Goal: Transaction & Acquisition: Download file/media

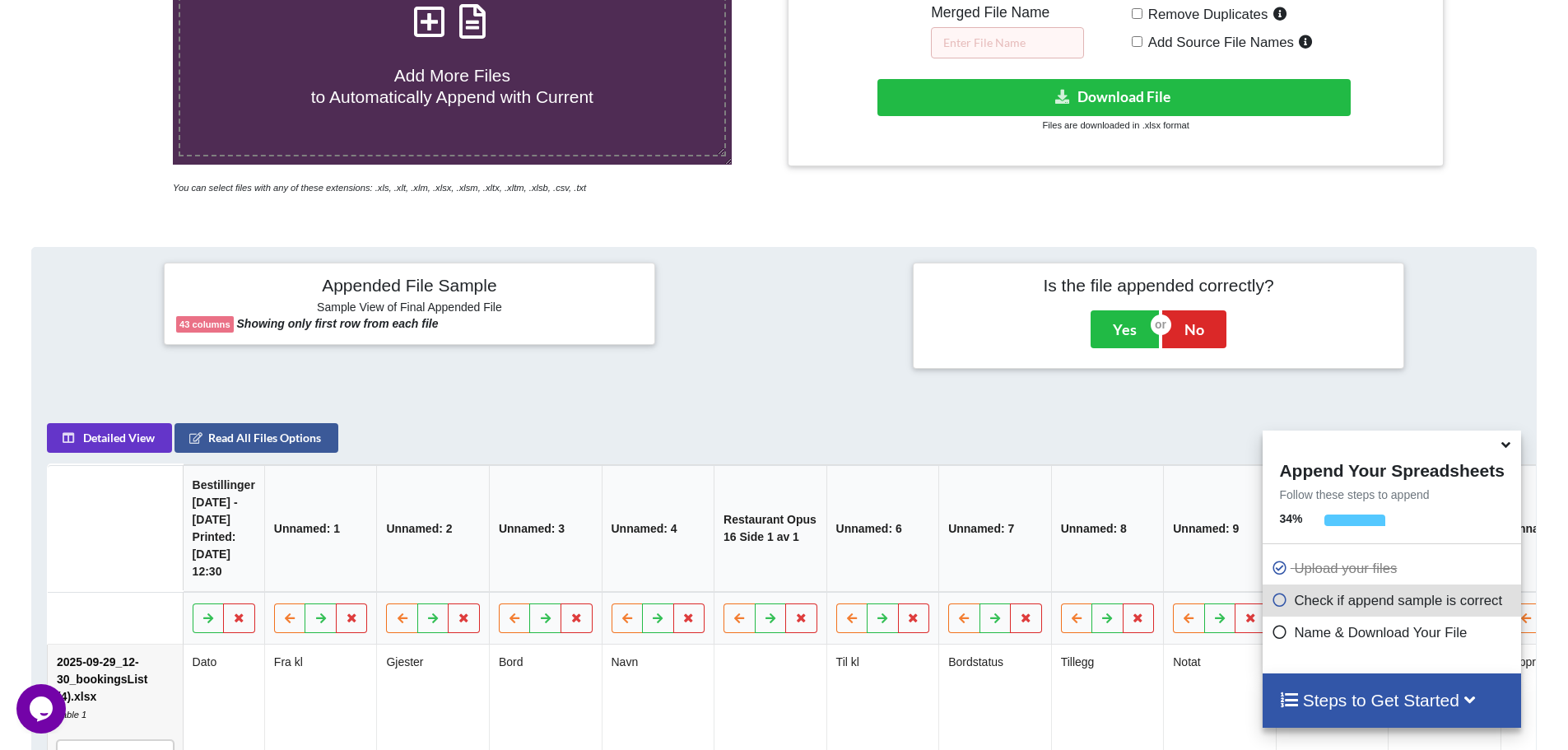
scroll to position [96, 0]
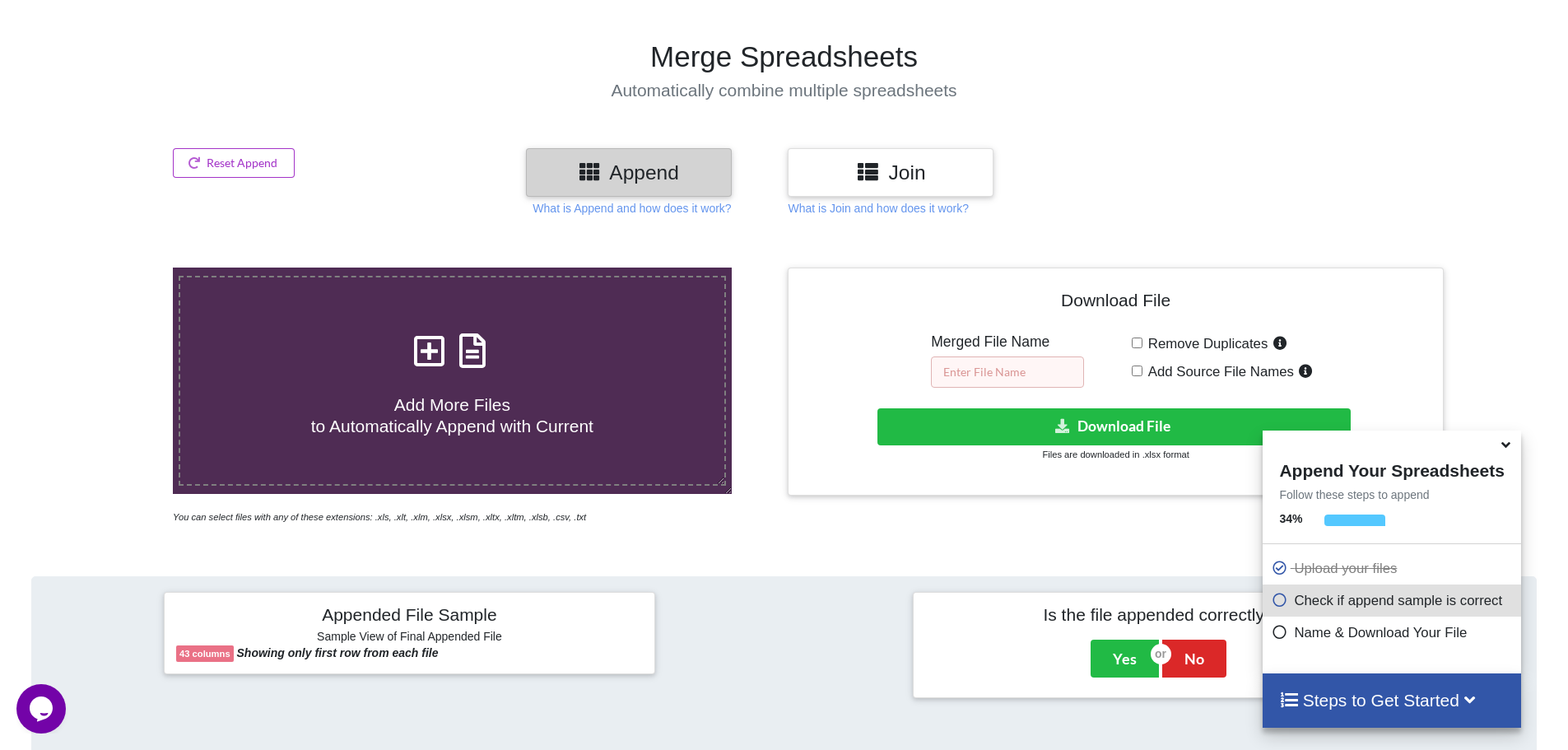
click at [1020, 373] on input "text" at bounding box center [1007, 372] width 153 height 31
type input "K"
type input "L"
type input "Liste bookinger 2025"
click at [1501, 443] on icon at bounding box center [1505, 441] width 17 height 14
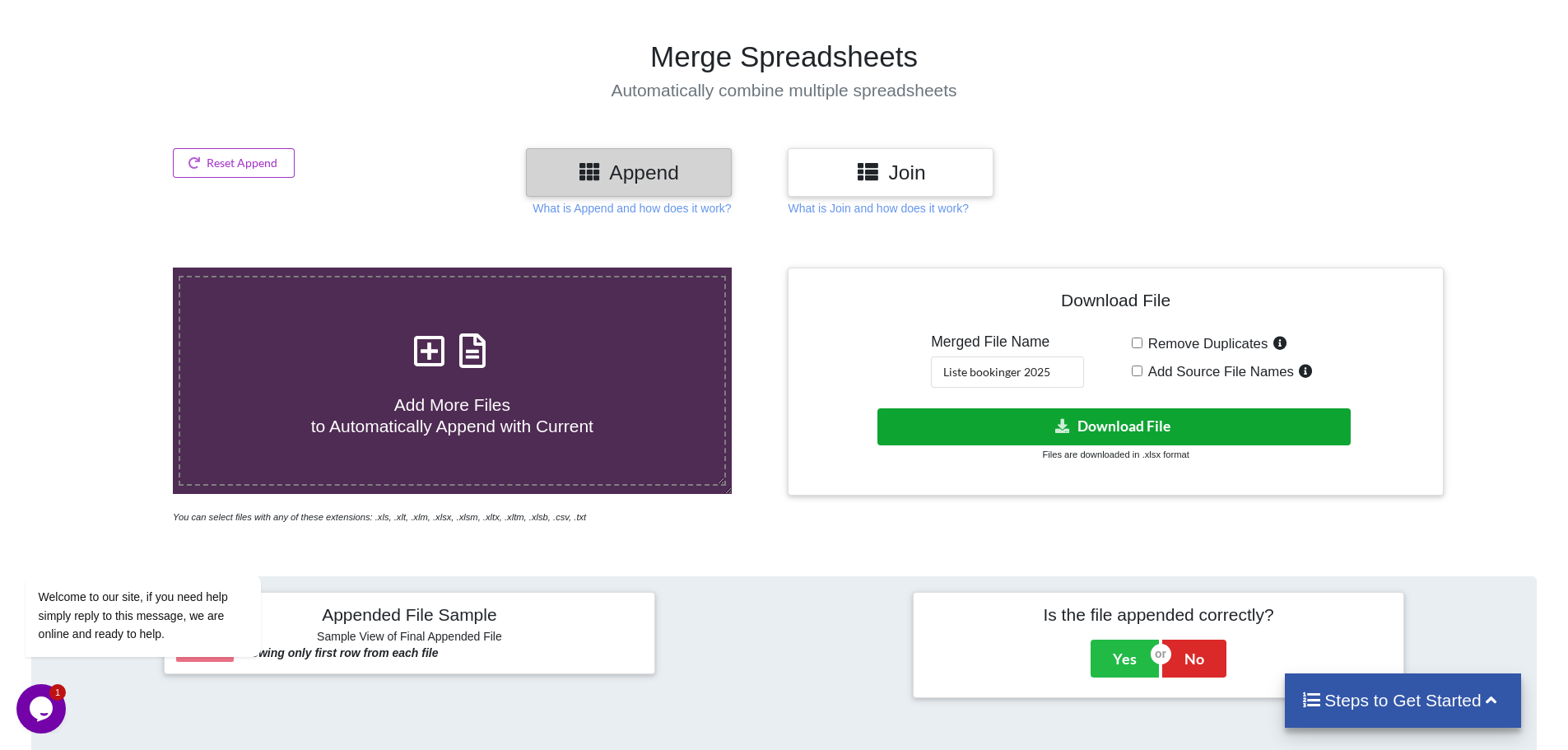
click at [1087, 425] on button "Download File" at bounding box center [1113, 426] width 473 height 37
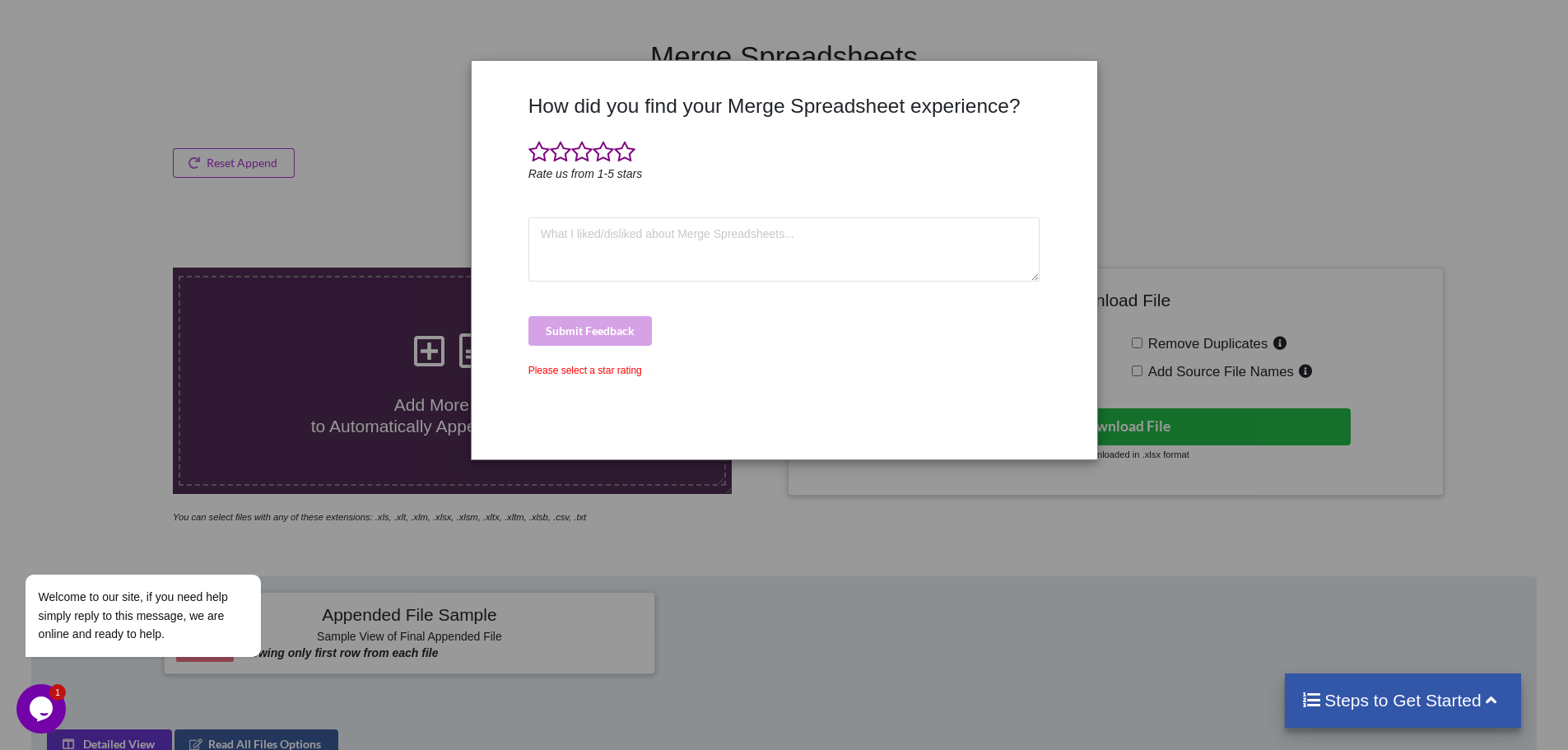
click at [1320, 128] on div "How did you find your Merge Spreadsheet experience? Rate us from 1-5 stars Subm…" at bounding box center [784, 375] width 1568 height 750
click at [1193, 186] on div "How did you find your Merge Spreadsheet experience? Rate us from 1-5 stars Subm…" at bounding box center [784, 375] width 1568 height 750
click at [628, 152] on span at bounding box center [624, 153] width 21 height 23
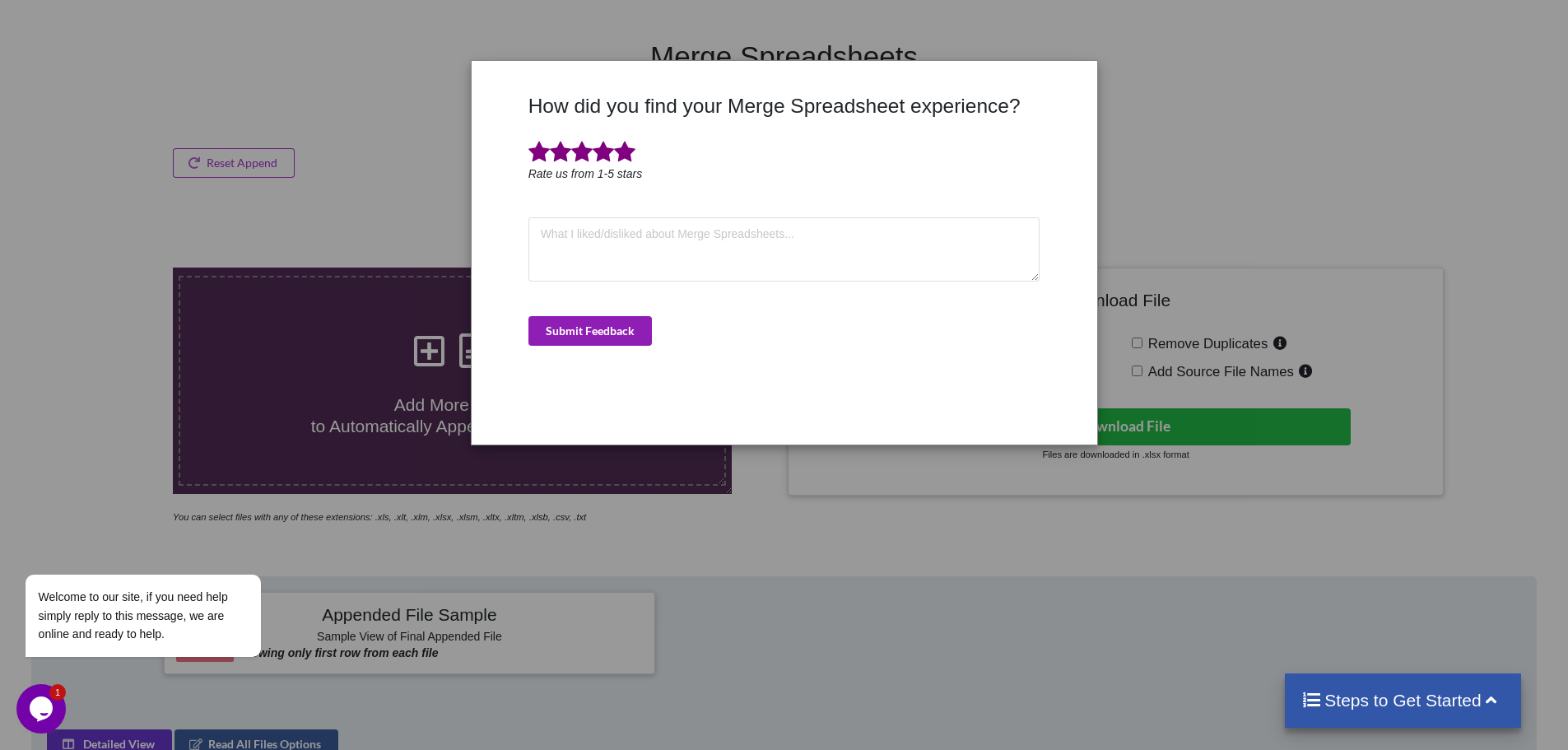
click at [618, 333] on button "Submit Feedback" at bounding box center [591, 331] width 124 height 30
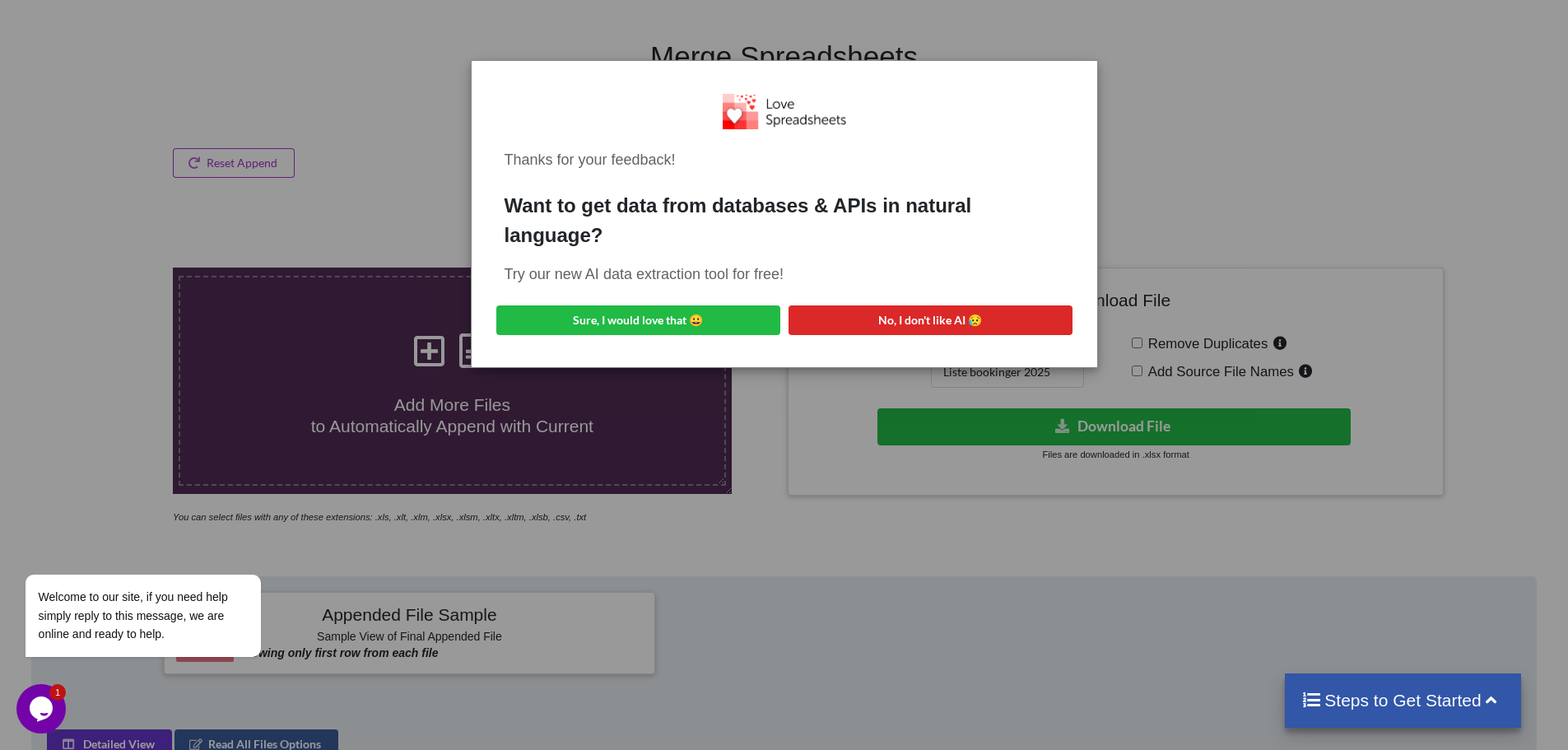
click at [1198, 200] on div "Thanks for your feedback! Want to get data from databases & APIs in natural lan…" at bounding box center [784, 375] width 1568 height 750
click at [903, 315] on button "No, I don't like AI 😥" at bounding box center [931, 320] width 284 height 30
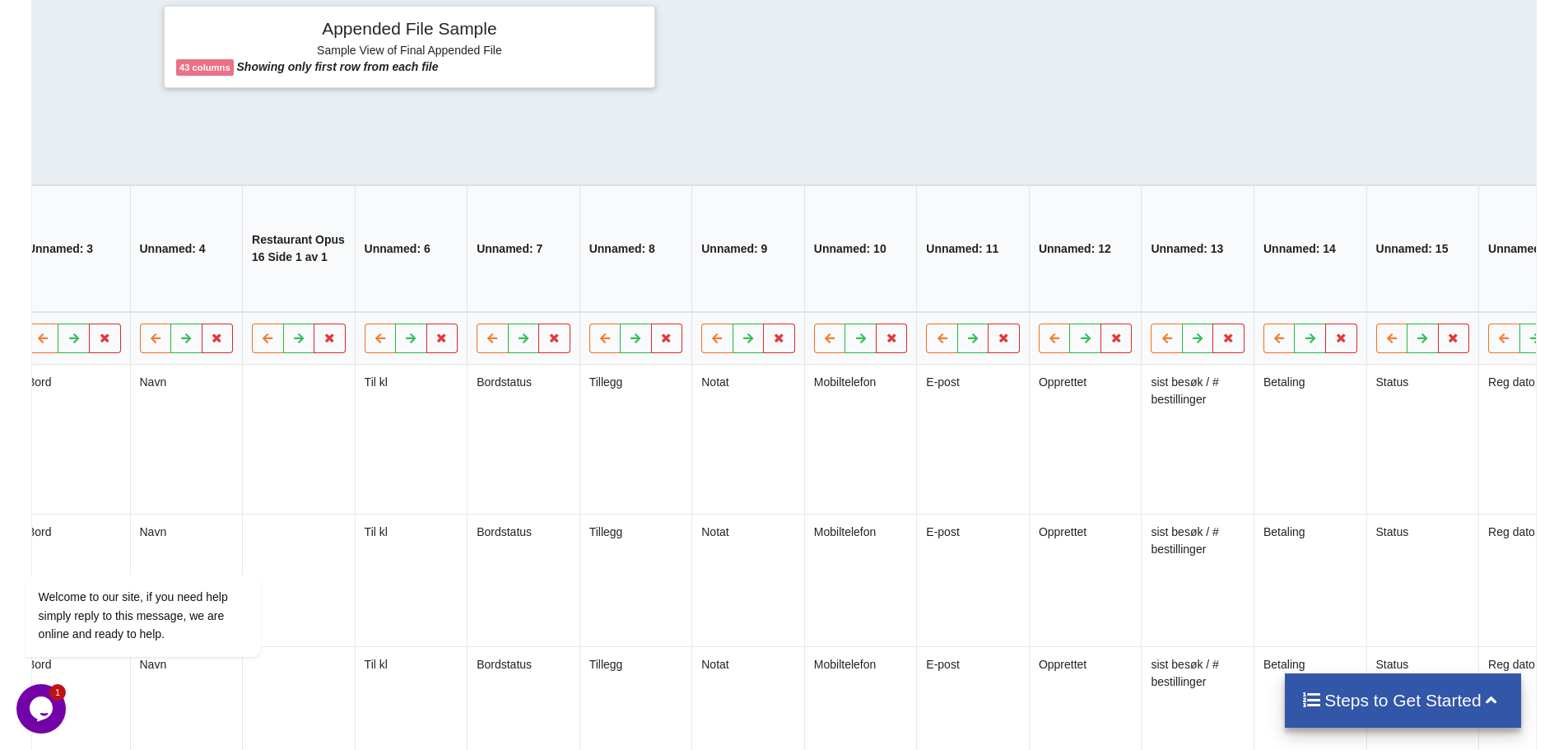
scroll to position [0, 0]
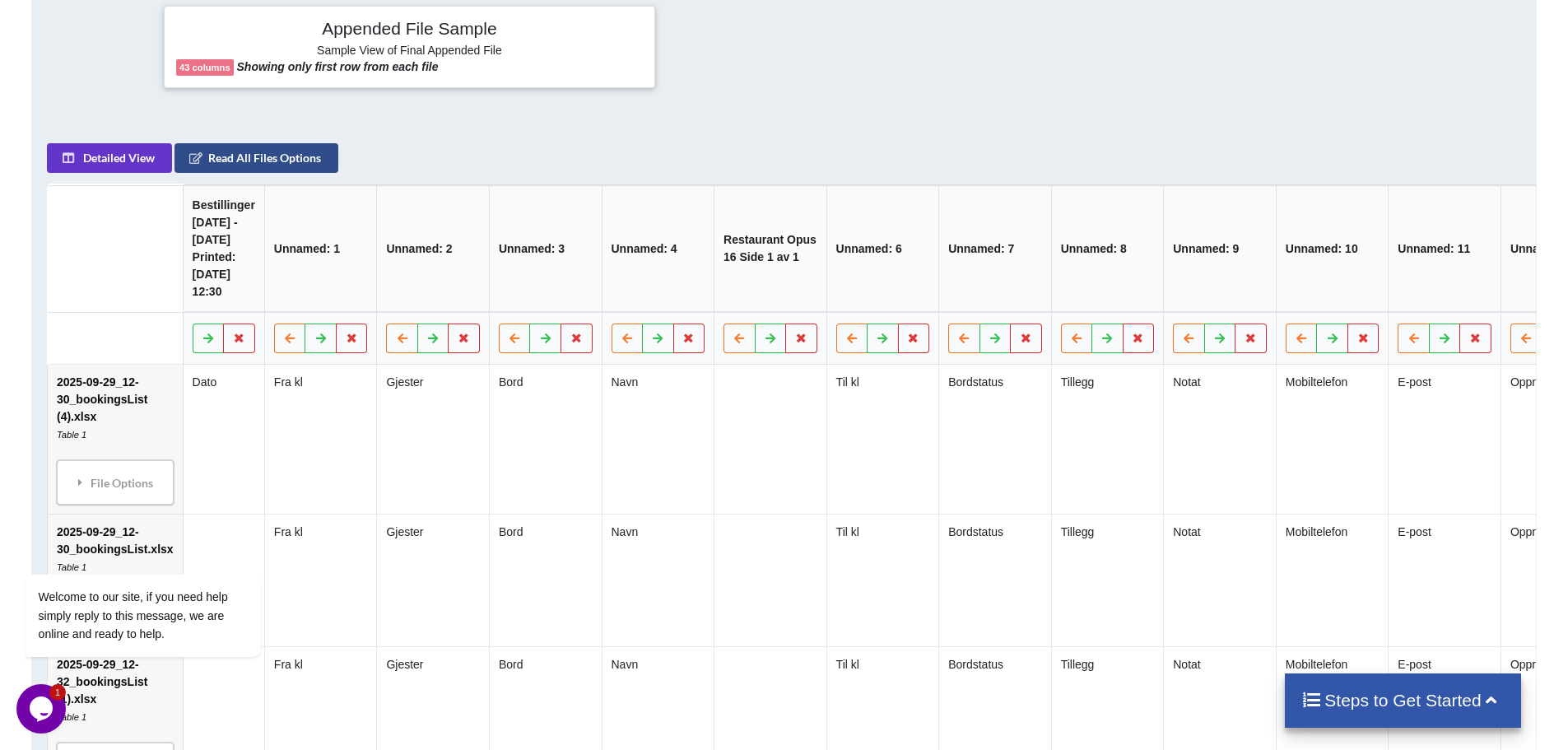
click at [240, 161] on button "Read All Files Options" at bounding box center [255, 158] width 163 height 30
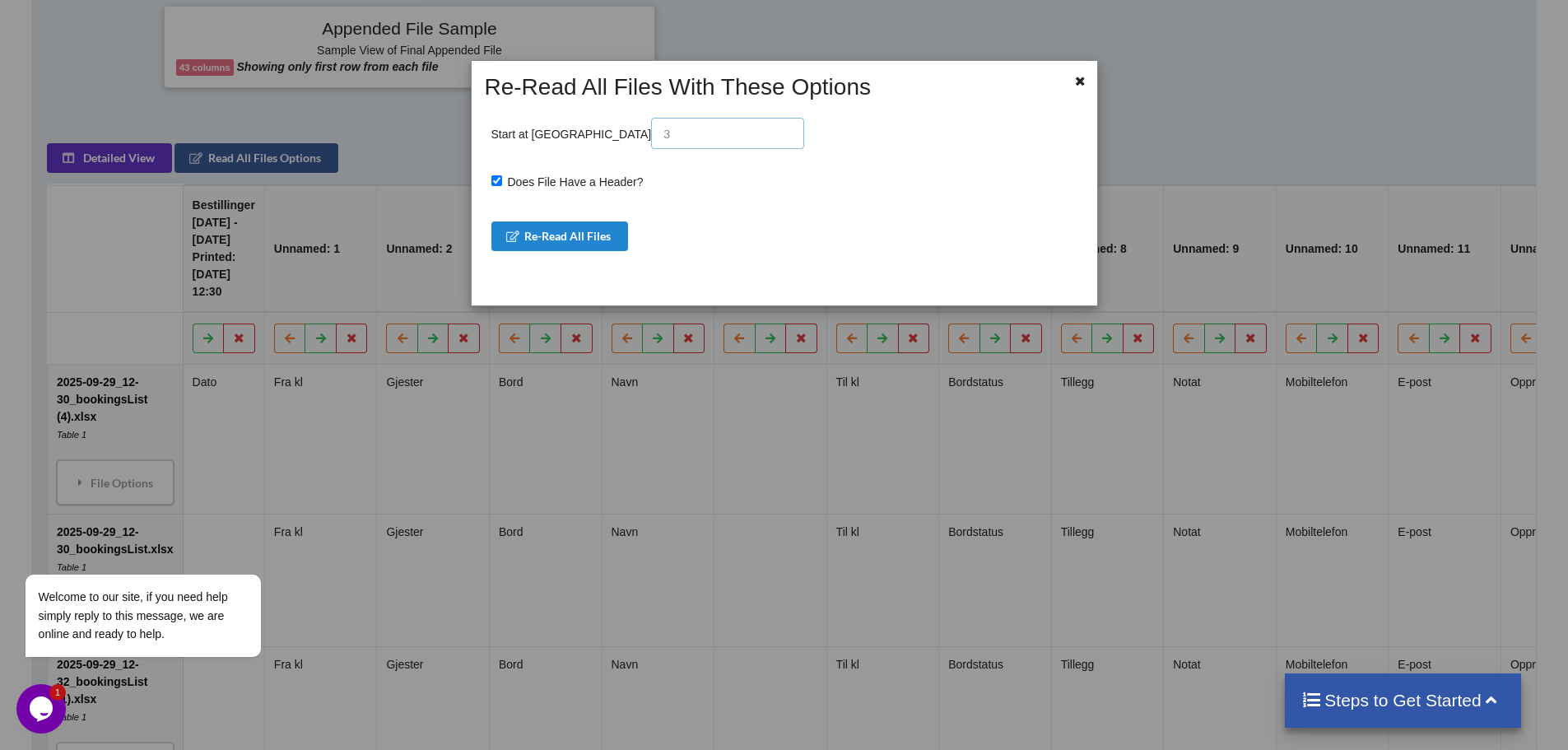
click at [651, 135] on input "text" at bounding box center [727, 133] width 153 height 31
type input "1"
click at [771, 236] on div "Re-Read All Files" at bounding box center [787, 236] width 593 height 30
click at [606, 245] on button "Re-Read All Files" at bounding box center [560, 236] width 137 height 30
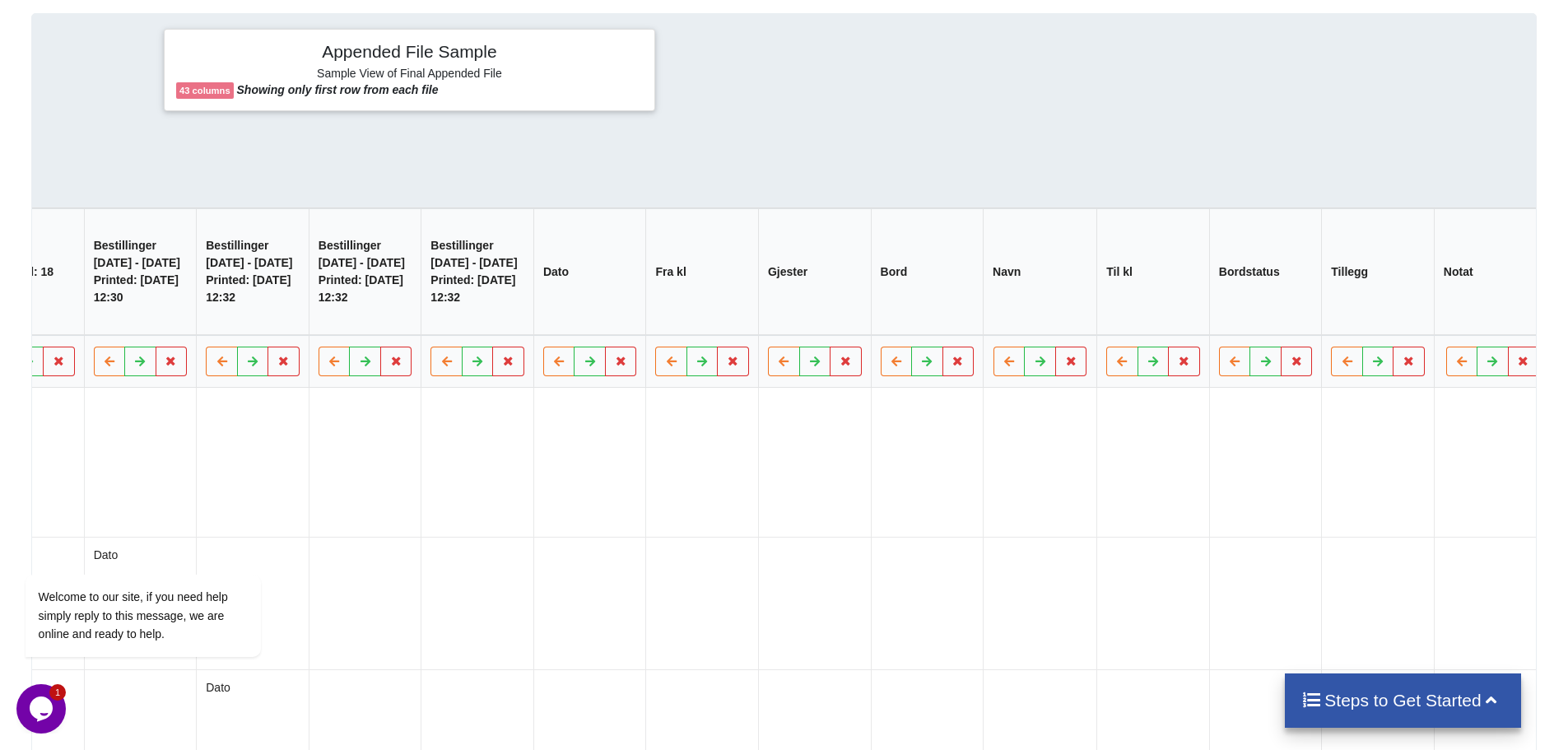
scroll to position [0, 2189]
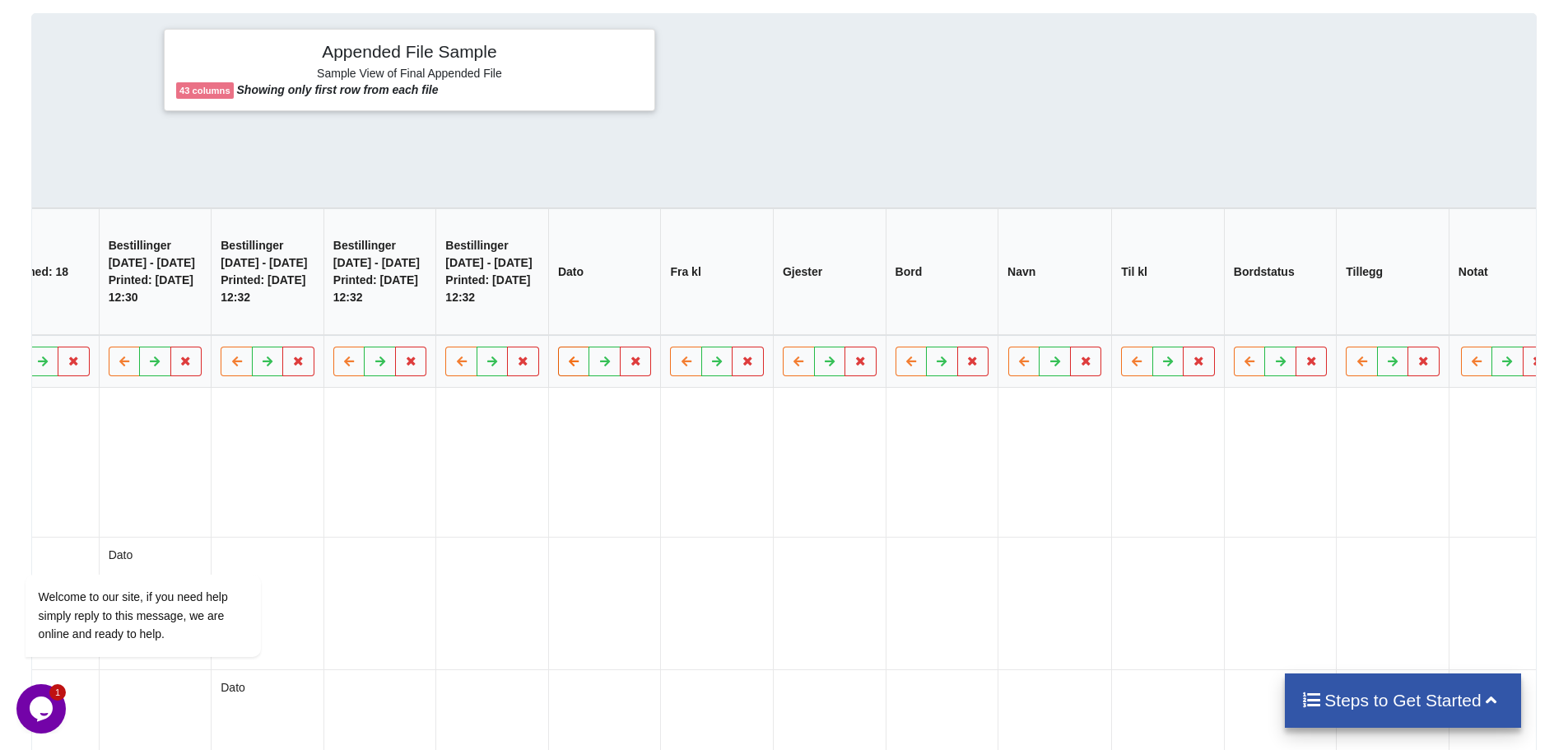
click at [558, 376] on button at bounding box center [573, 361] width 32 height 30
click at [567, 365] on icon at bounding box center [574, 361] width 14 height 10
click at [568, 365] on icon at bounding box center [574, 361] width 14 height 10
click at [446, 376] on button at bounding box center [461, 361] width 32 height 30
click at [342, 365] on icon at bounding box center [349, 361] width 14 height 10
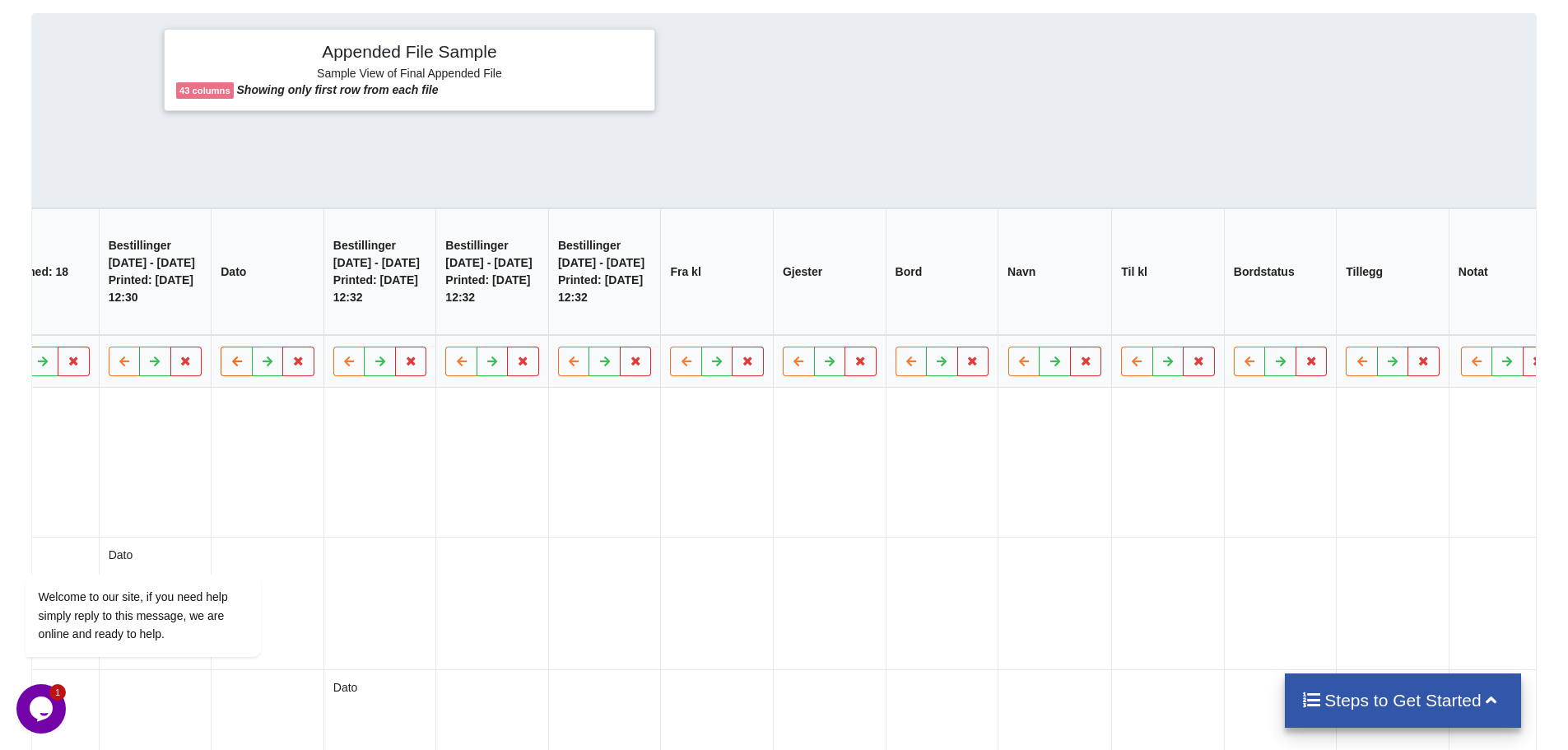
click at [230, 365] on icon at bounding box center [237, 361] width 14 height 10
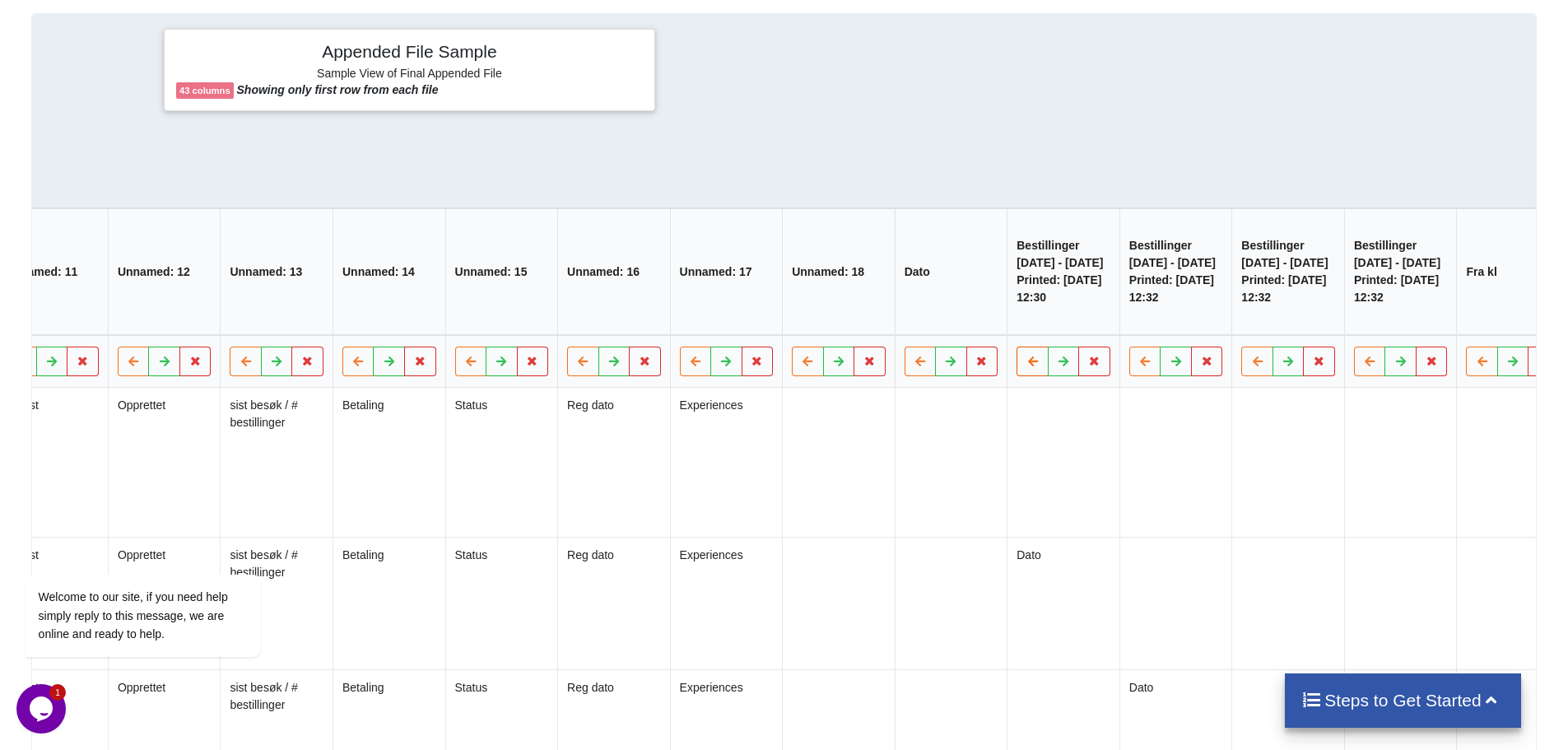
scroll to position [0, 1317]
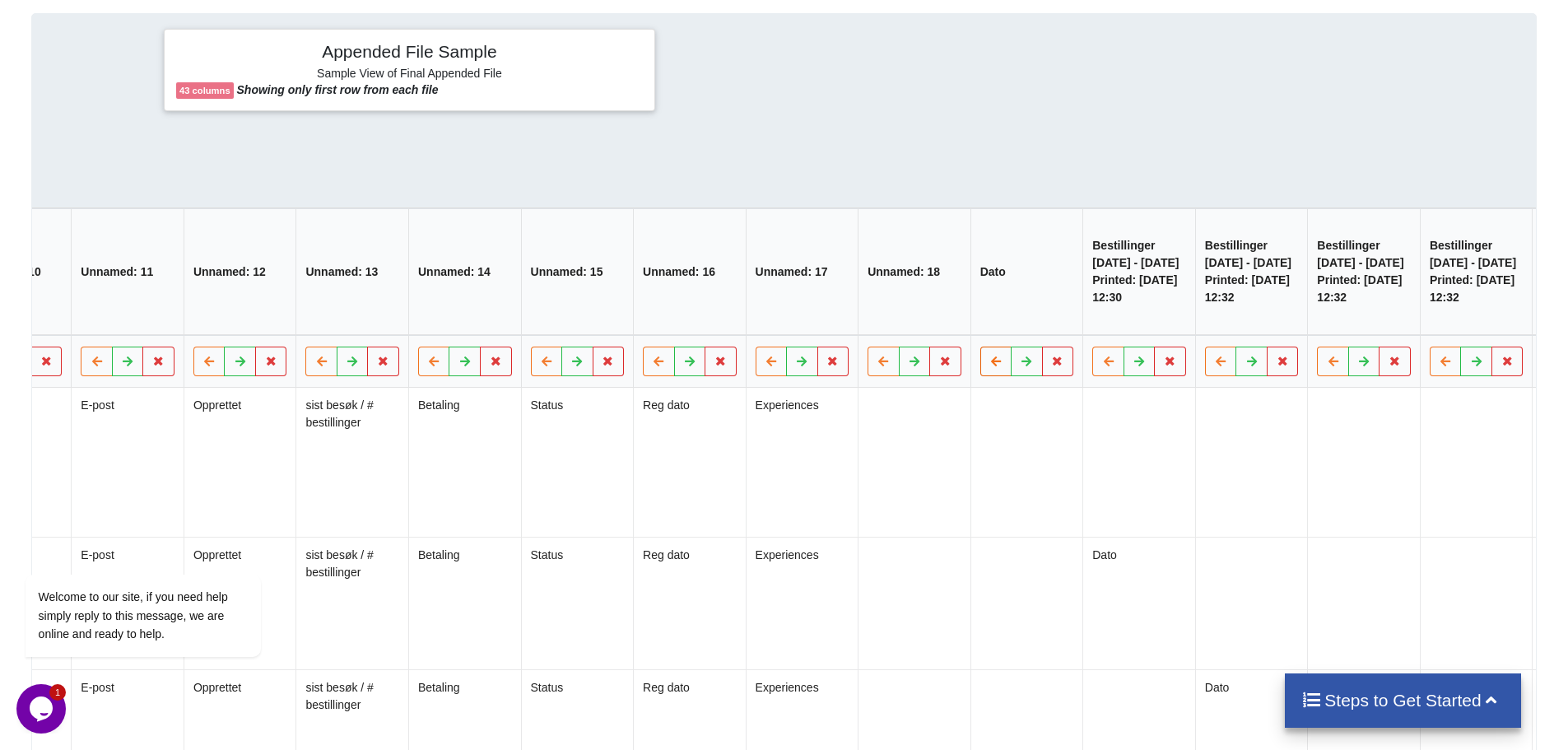
click at [989, 365] on icon at bounding box center [996, 361] width 14 height 10
click at [877, 365] on icon at bounding box center [884, 361] width 14 height 10
drag, startPoint x: 771, startPoint y: 385, endPoint x: 721, endPoint y: 382, distance: 50.1
click at [770, 365] on icon at bounding box center [771, 361] width 14 height 10
click at [658, 365] on icon at bounding box center [658, 361] width 14 height 10
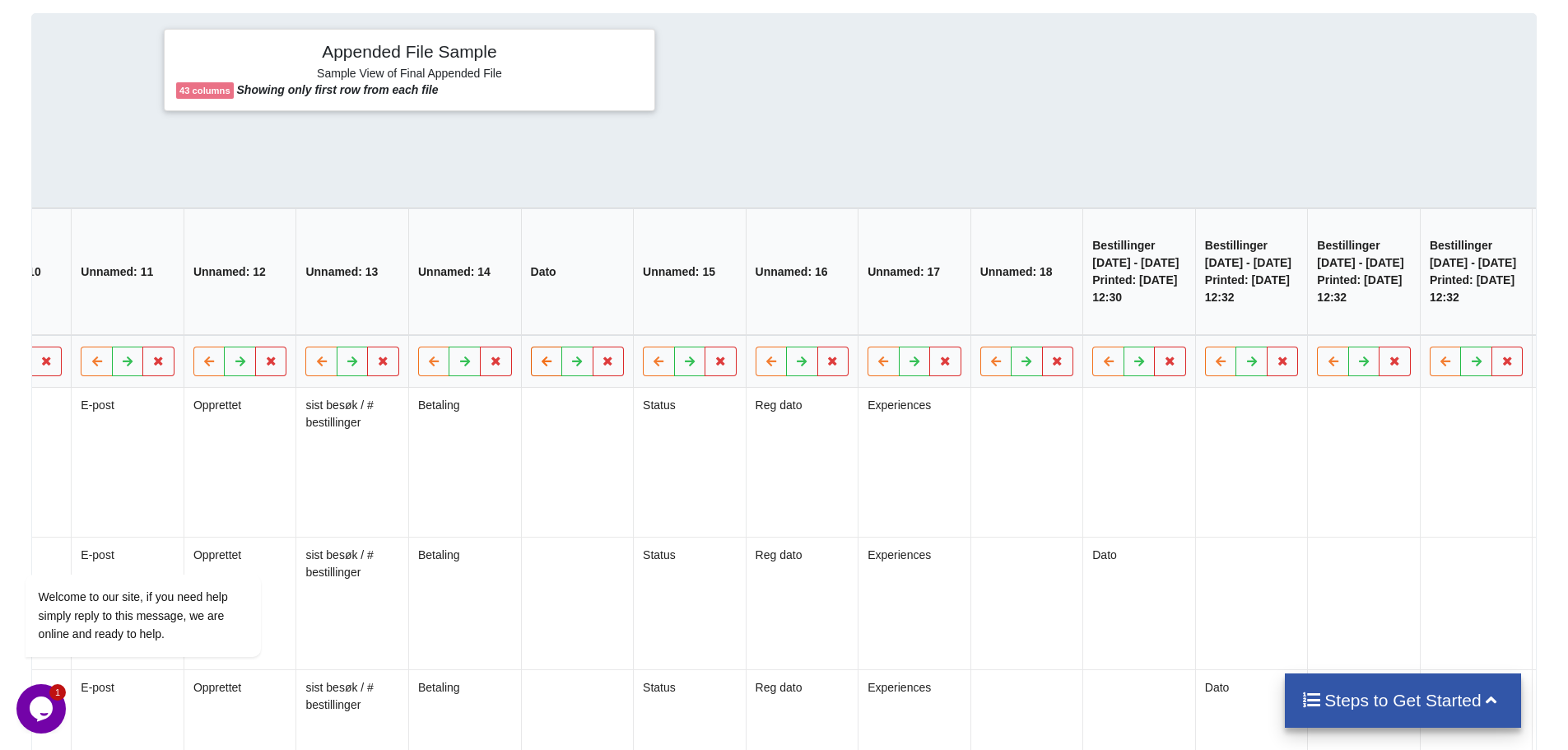
click at [531, 376] on button at bounding box center [546, 361] width 32 height 30
click at [427, 365] on icon at bounding box center [434, 361] width 14 height 10
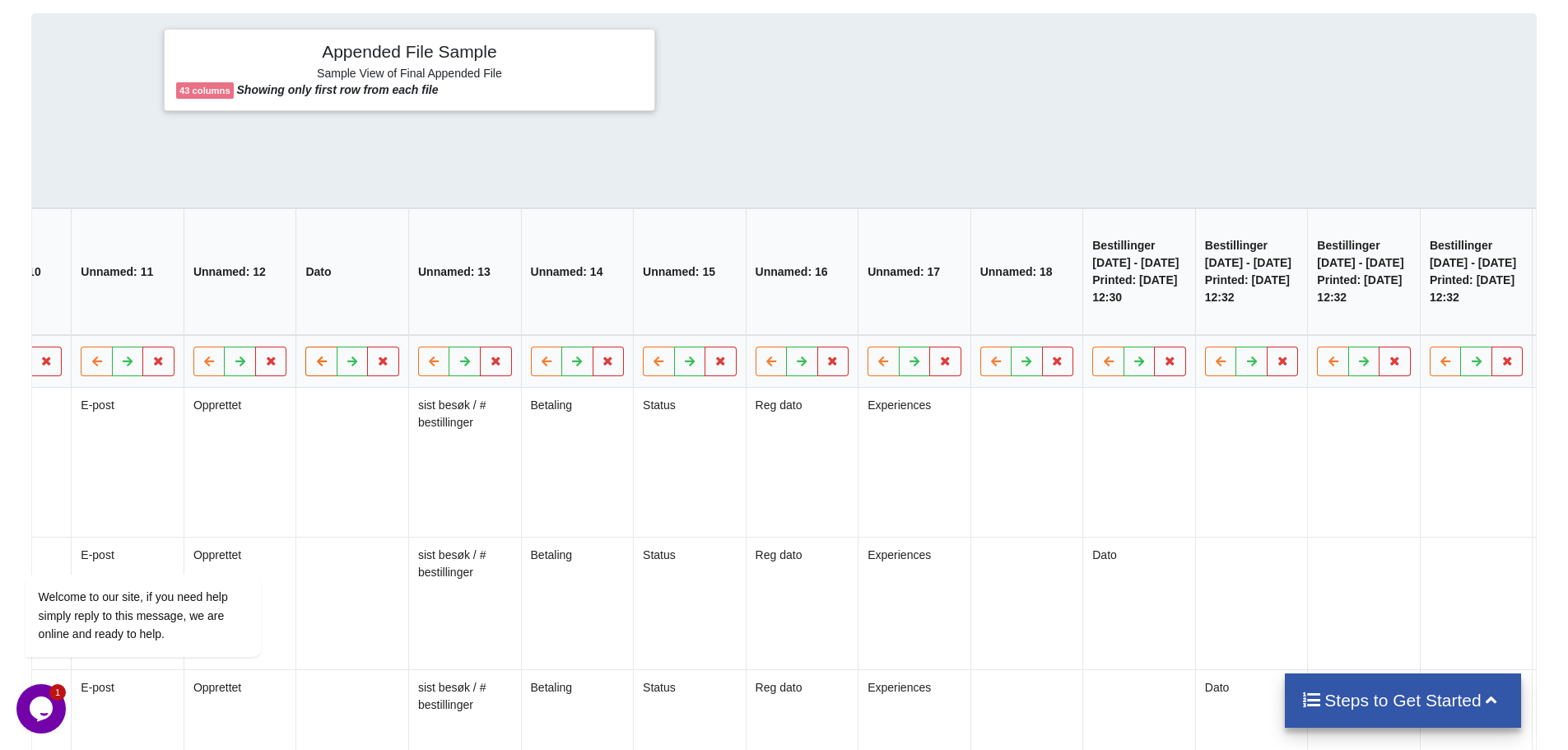
click at [306, 376] on button at bounding box center [322, 361] width 32 height 30
click at [205, 365] on icon at bounding box center [209, 361] width 14 height 10
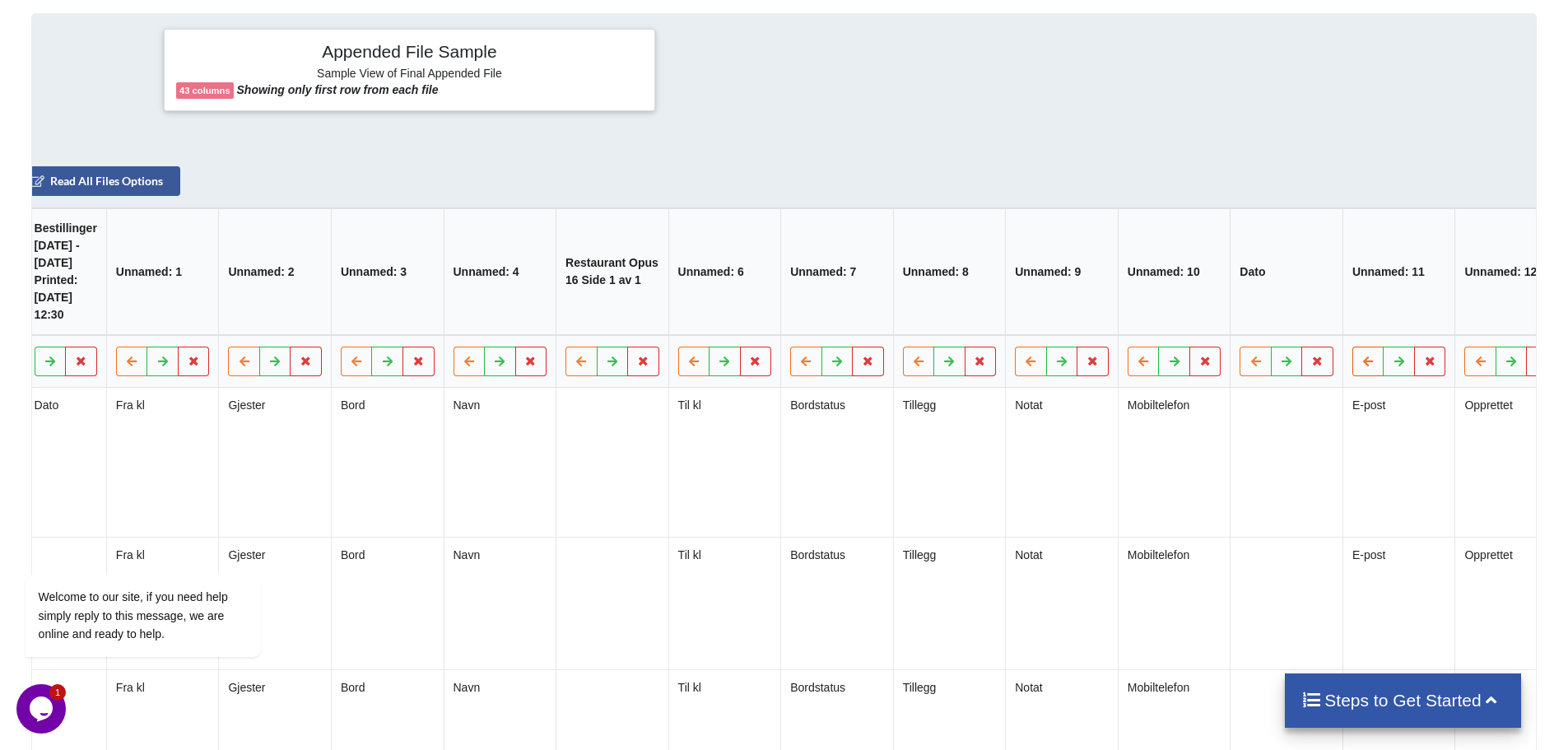
scroll to position [0, 0]
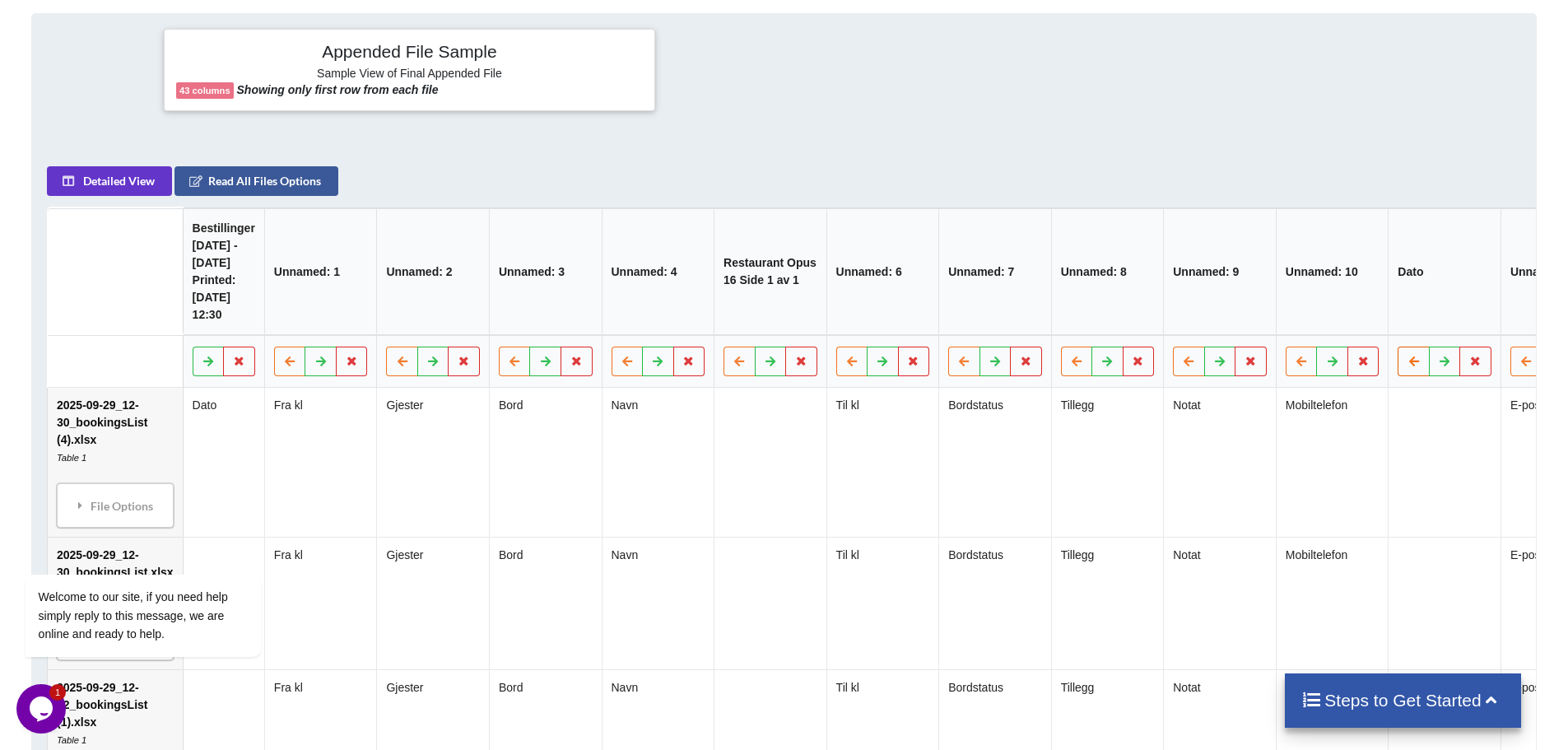
click at [1411, 365] on icon at bounding box center [1414, 361] width 14 height 10
click at [1294, 365] on icon at bounding box center [1301, 361] width 14 height 10
drag, startPoint x: 1183, startPoint y: 395, endPoint x: 1162, endPoint y: 397, distance: 21.1
click at [1181, 376] on button at bounding box center [1189, 361] width 32 height 30
click at [1060, 376] on button at bounding box center [1076, 361] width 32 height 30
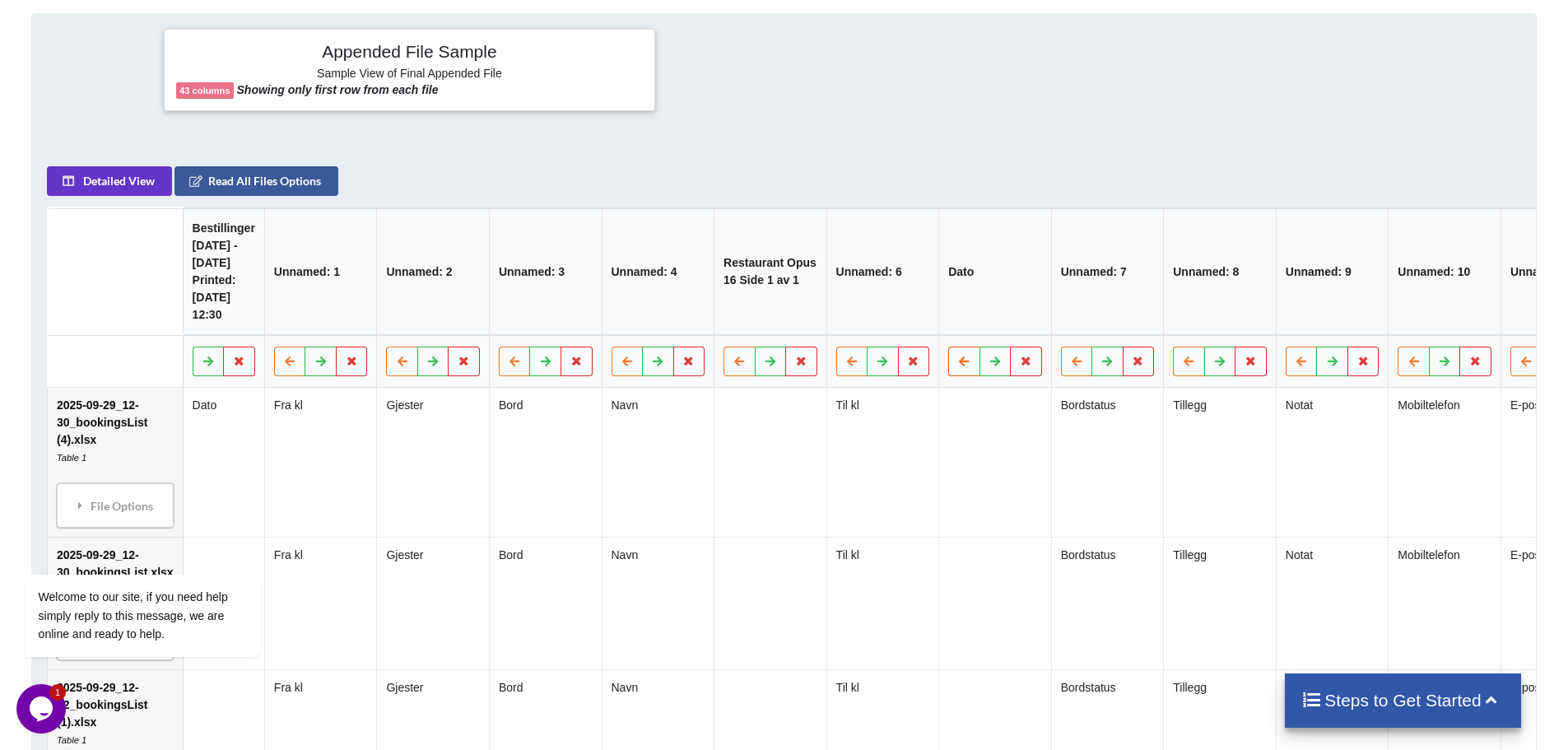
click at [972, 376] on button at bounding box center [965, 361] width 32 height 30
click at [848, 376] on button at bounding box center [852, 361] width 32 height 30
click at [725, 376] on button at bounding box center [739, 361] width 32 height 30
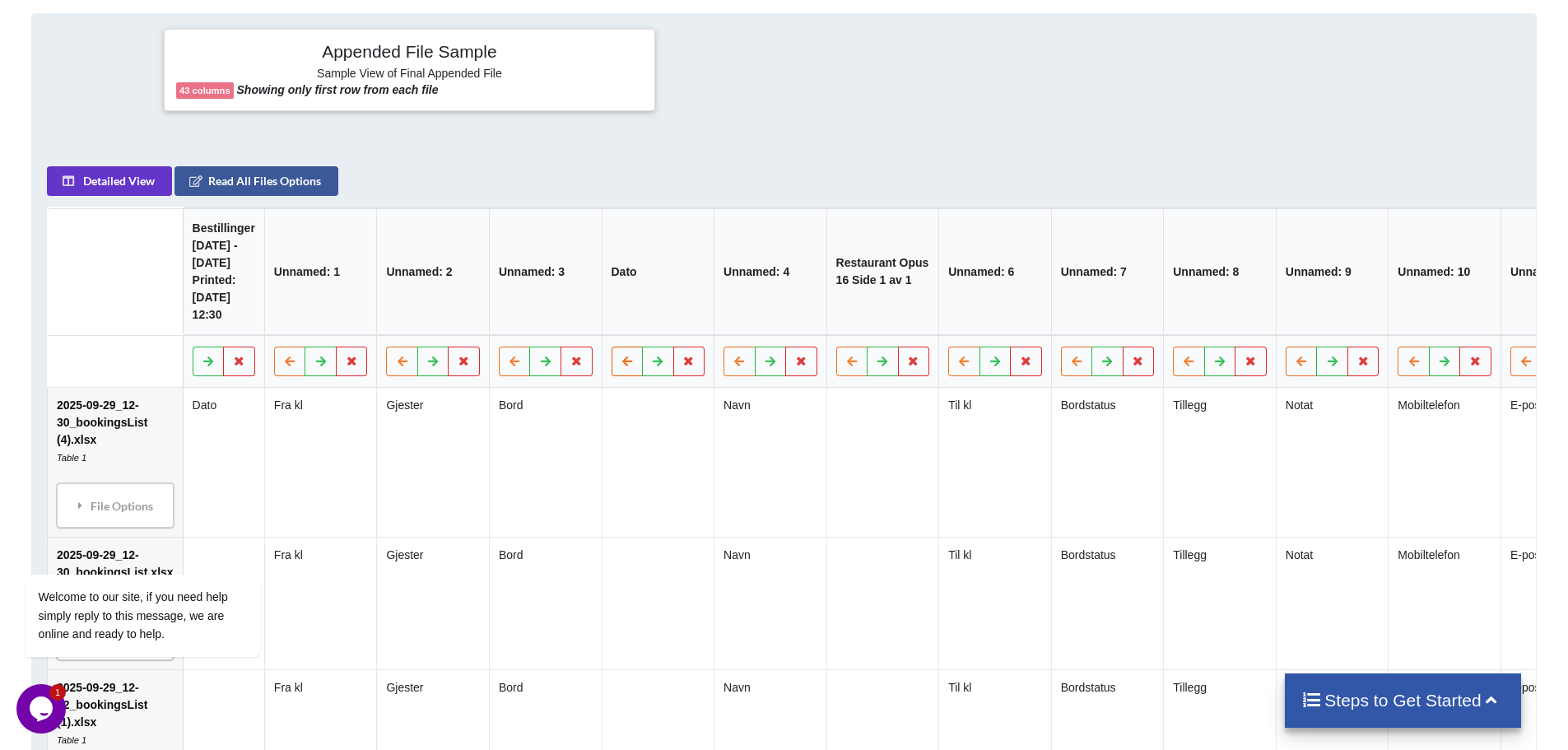
click at [621, 365] on icon at bounding box center [627, 361] width 14 height 10
drag, startPoint x: 510, startPoint y: 387, endPoint x: 484, endPoint y: 389, distance: 26.1
click at [508, 365] on icon at bounding box center [514, 361] width 14 height 10
click at [406, 376] on button at bounding box center [402, 361] width 32 height 30
click at [275, 376] on button at bounding box center [289, 361] width 32 height 30
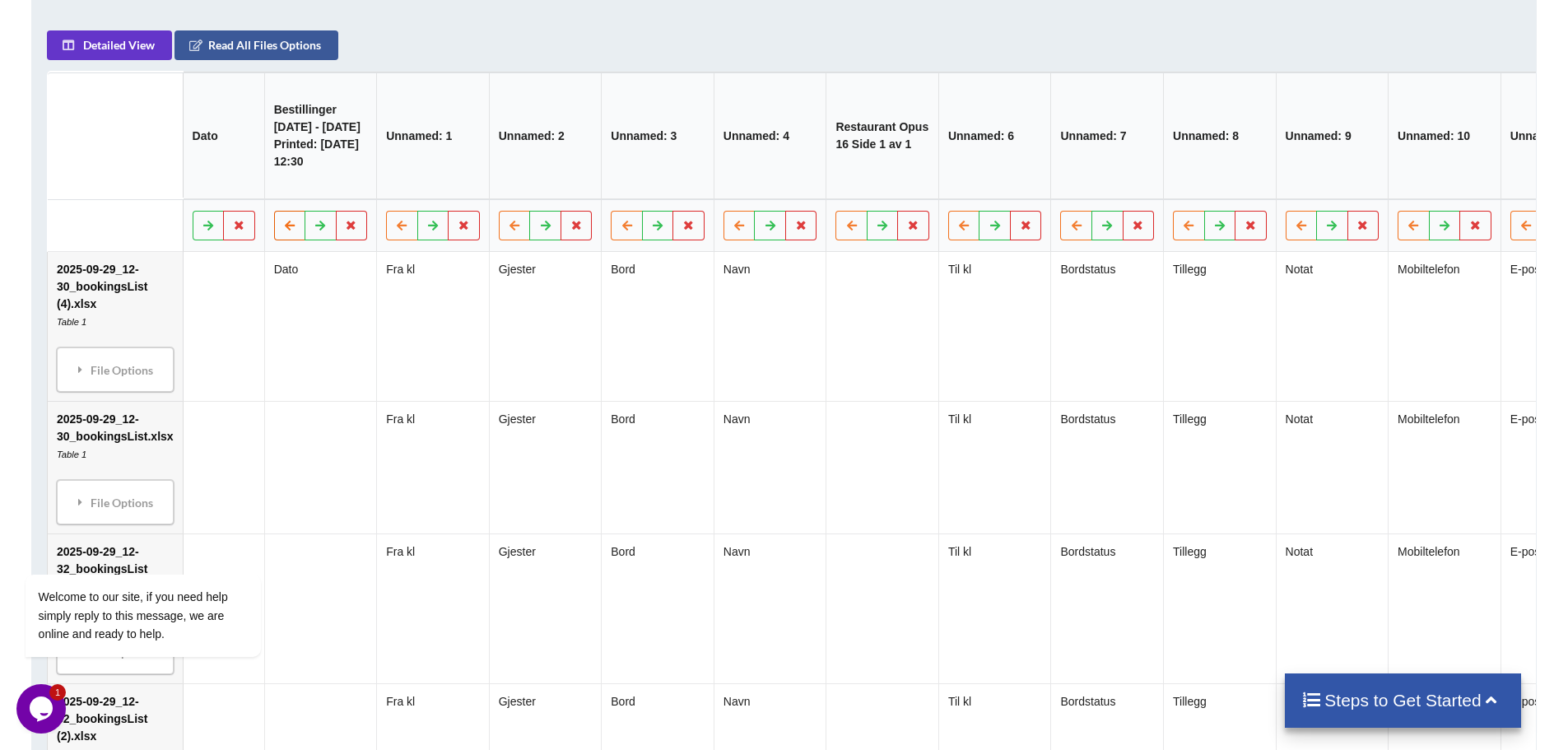
scroll to position [599, 0]
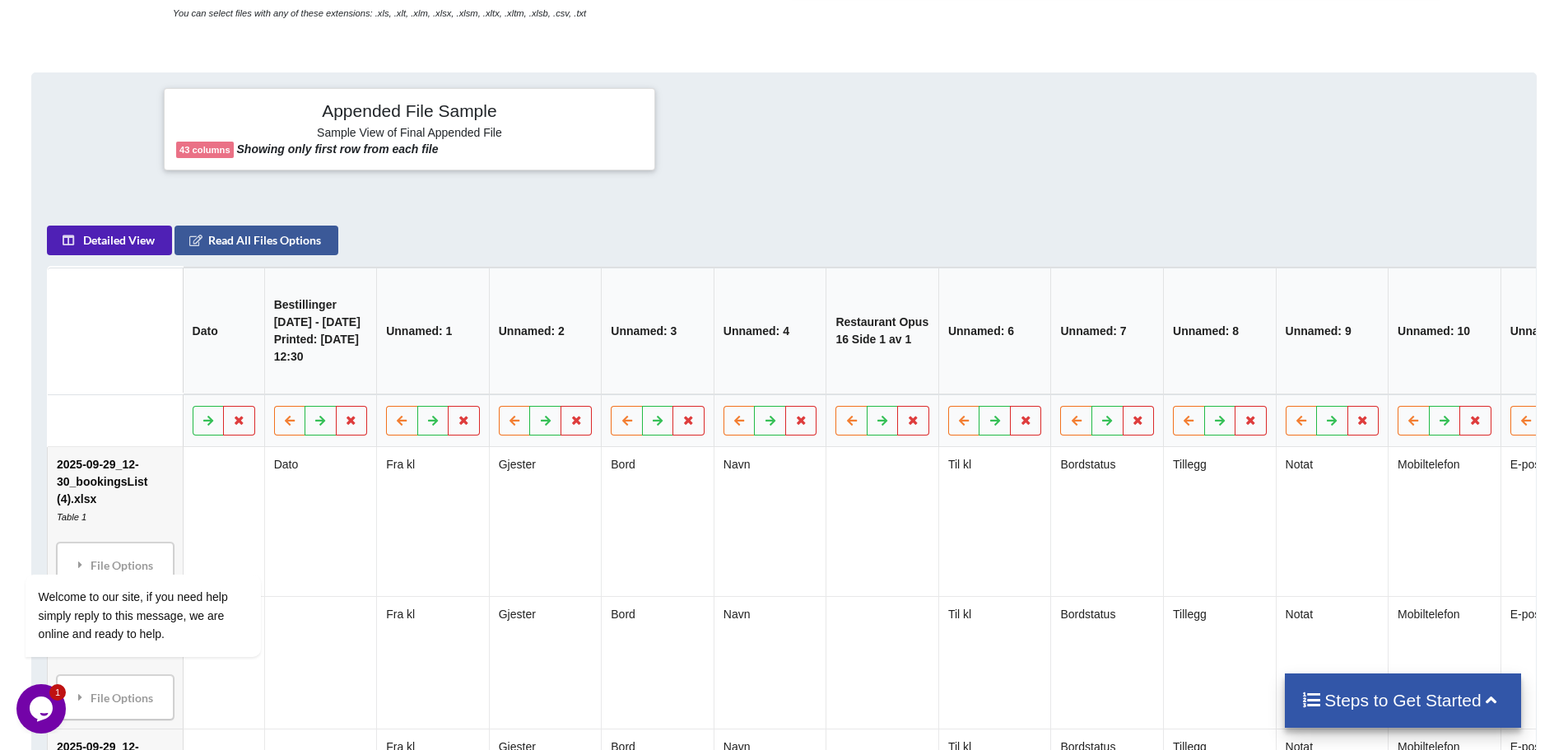
click at [115, 248] on button "Detailed View" at bounding box center [109, 240] width 125 height 30
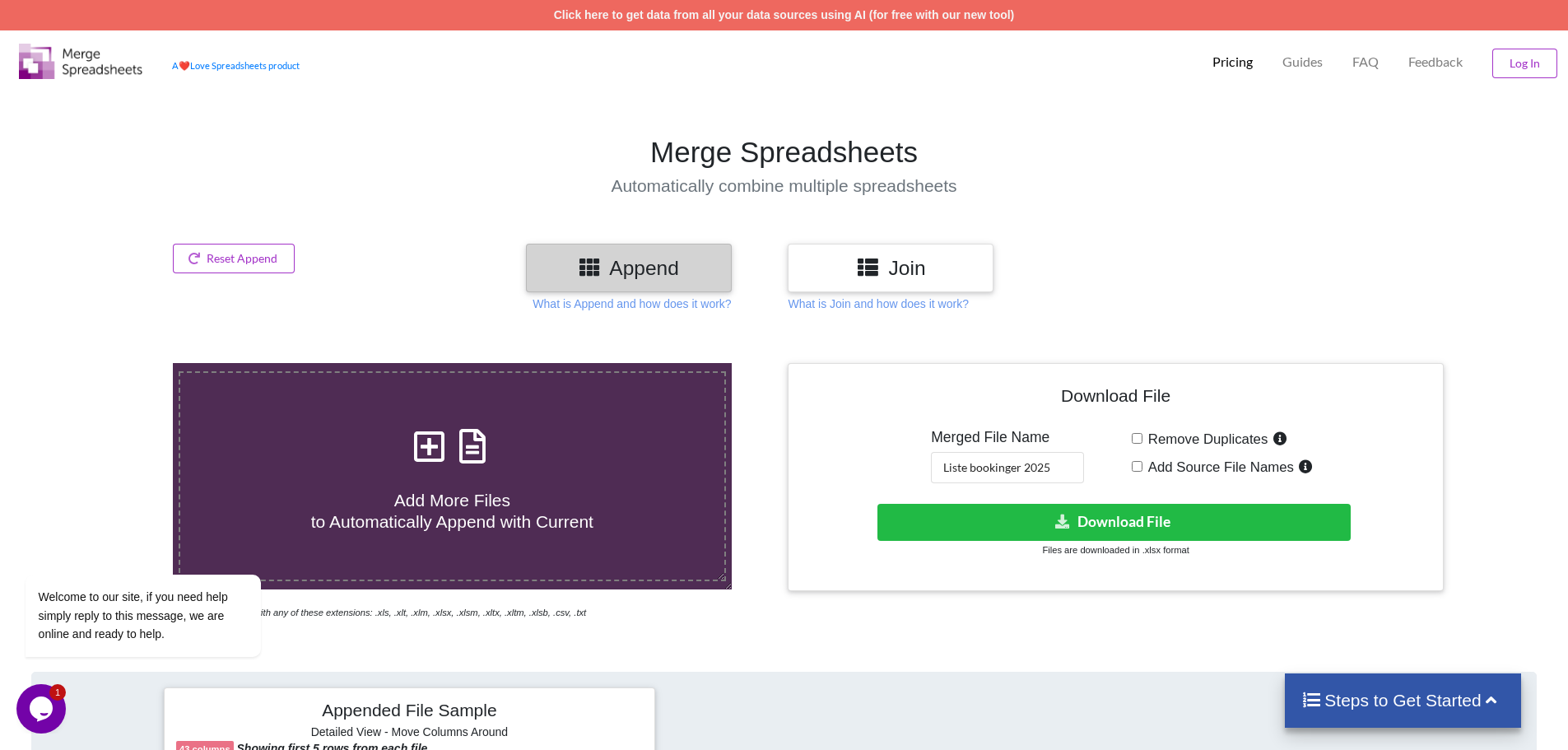
scroll to position [164, 0]
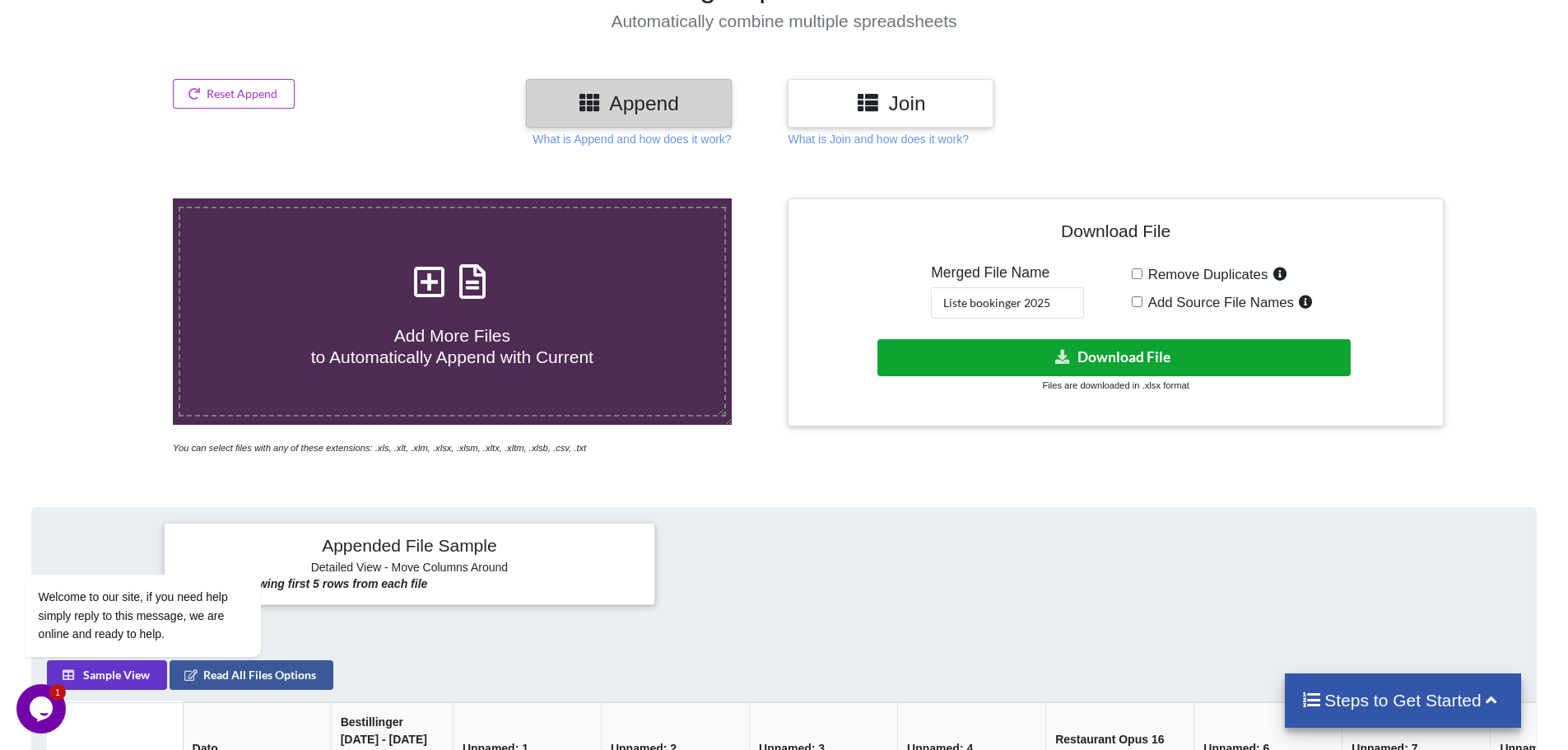
click at [1067, 357] on icon at bounding box center [1062, 356] width 17 height 13
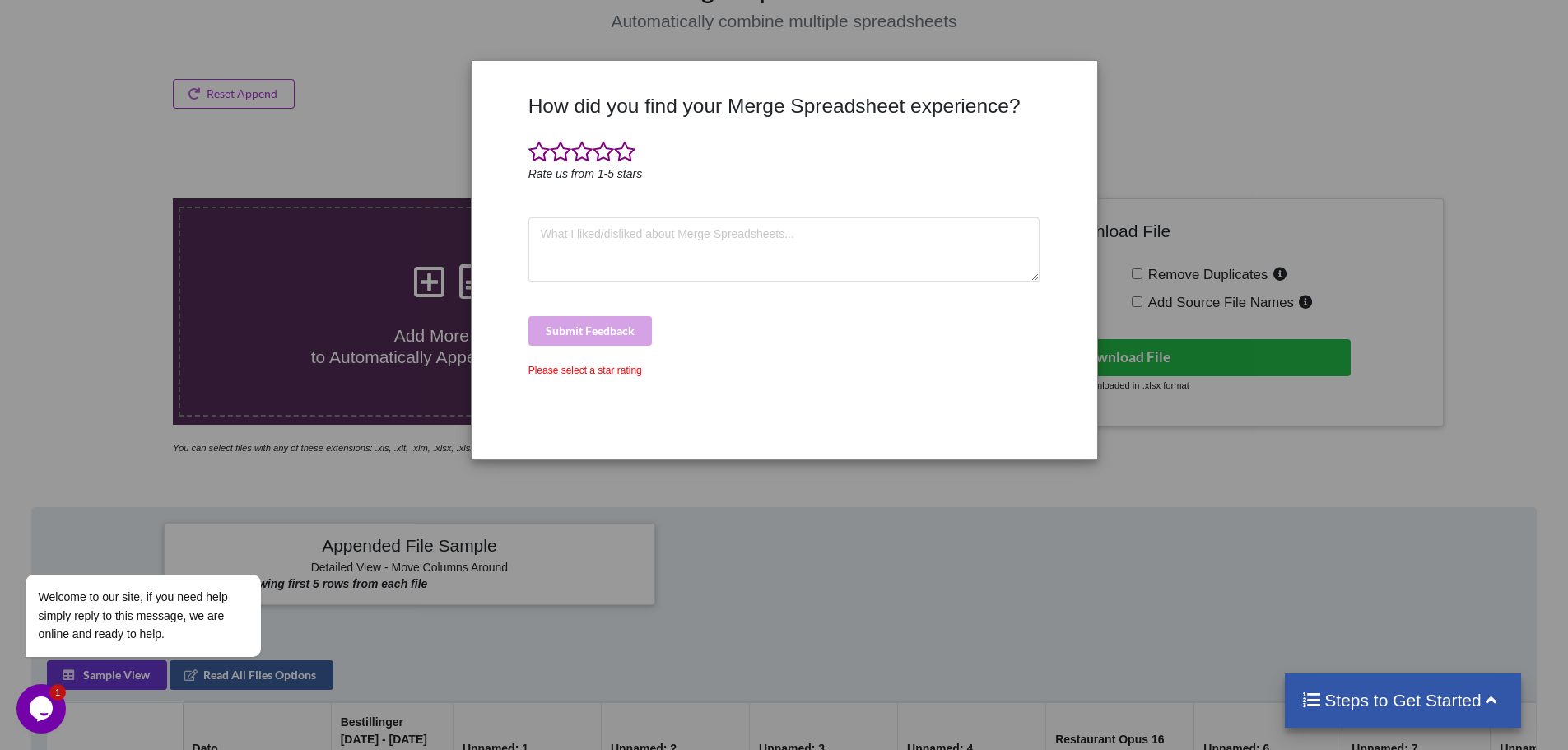
click at [1236, 1] on div "How did you find your Merge Spreadsheet experience? Rate us from 1-5 stars Subm…" at bounding box center [784, 375] width 1568 height 750
